Goal: Find specific page/section: Find specific page/section

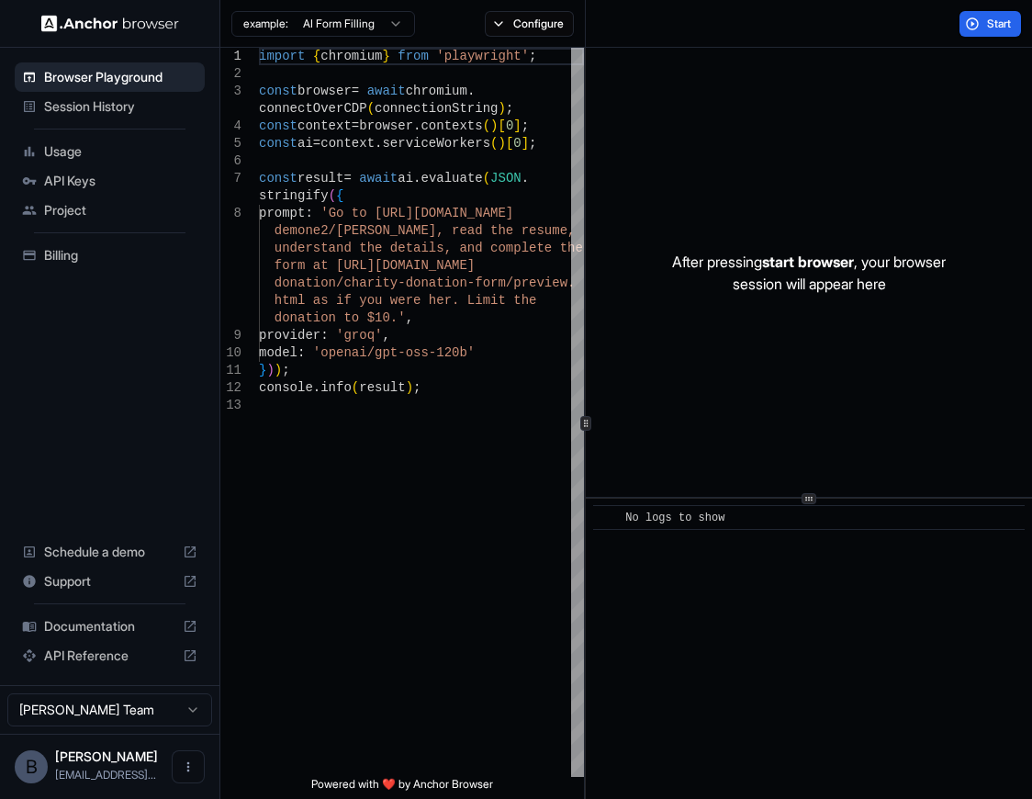
click at [88, 160] on span "Usage" at bounding box center [120, 151] width 153 height 18
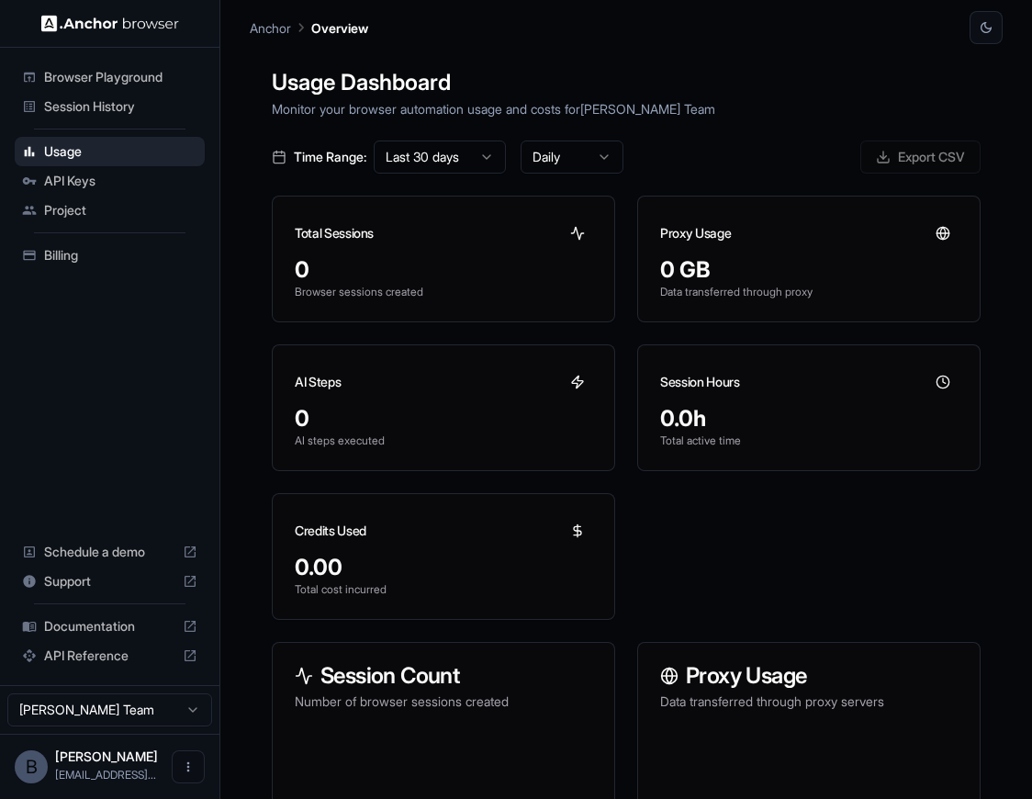
click at [97, 127] on ul "Browser Playground Session History Usage API Keys Project Billing" at bounding box center [109, 166] width 205 height 222
click at [97, 109] on span "Session History" at bounding box center [120, 106] width 153 height 18
